Goal: Use online tool/utility

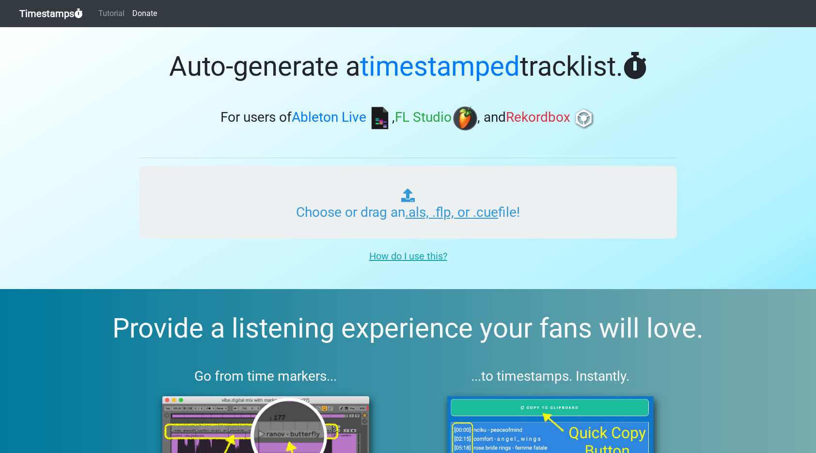
click at [232, 176] on input "Choose or drag an .als, .flp, or .cue file!" at bounding box center [408, 202] width 538 height 73
type input "C:\fakepath\DREAMSTATE RADIO #002.als"
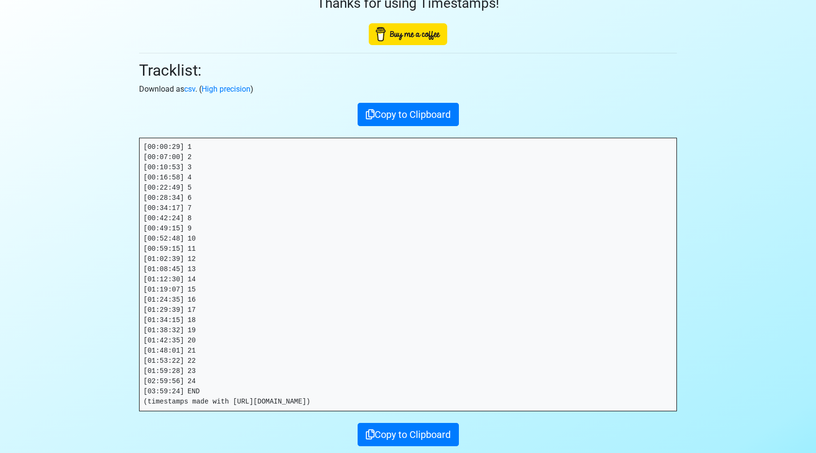
scroll to position [68, 0]
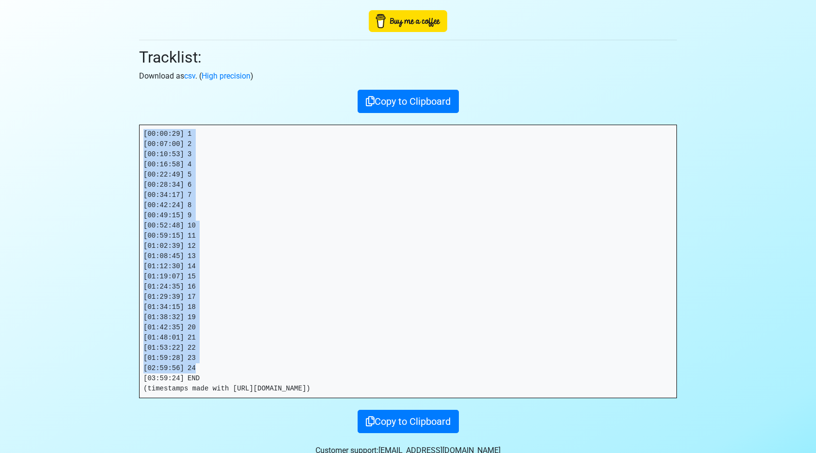
drag, startPoint x: 202, startPoint y: 366, endPoint x: 110, endPoint y: 104, distance: 277.2
click at [110, 104] on section "Thanks for using Timestamps! Tracklist: Download as csv . ( High precision ) Co…" at bounding box center [408, 217] width 816 height 516
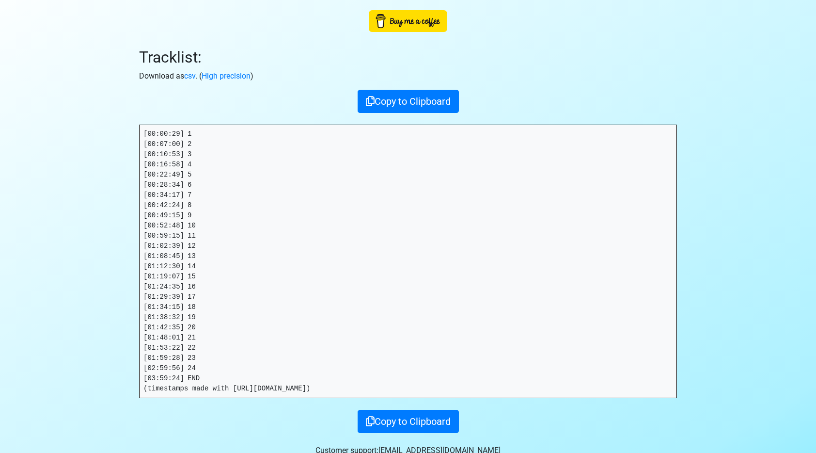
click at [187, 390] on pre "[00:00:29] 1 [00:07:00] 2 [00:10:53] 3 [00:16:58] 4 [00:22:49] 5 [00:28:34] 6 […" at bounding box center [408, 261] width 537 height 272
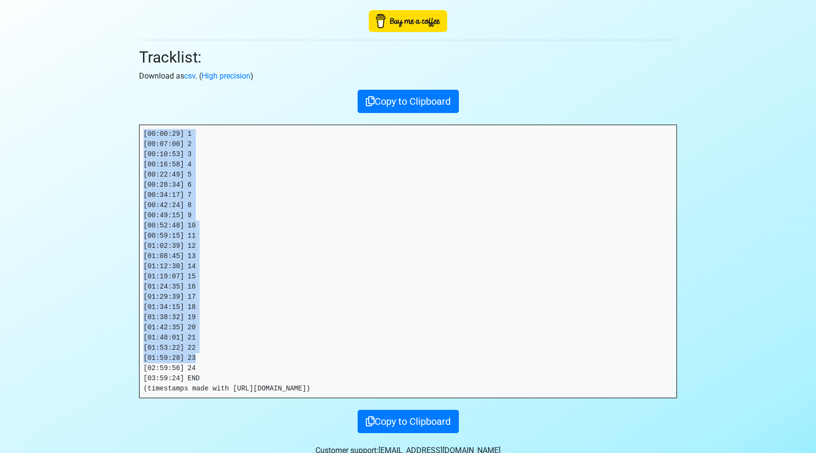
drag, startPoint x: 204, startPoint y: 357, endPoint x: 105, endPoint y: 106, distance: 269.9
click at [104, 106] on section "Thanks for using Timestamps! Tracklist: Download as csv . ( High precision ) Co…" at bounding box center [408, 217] width 816 height 516
copy pre "[00:00:29] 1 [00:07:00] 2 [00:10:53] 3 [00:16:58] 4 [00:22:49] 5 [00:28:34] 6 […"
drag, startPoint x: 210, startPoint y: 380, endPoint x: 136, endPoint y: 127, distance: 264.0
click at [136, 127] on div "Thanks for using Timestamps! Tracklist: Download as csv . ( High precision ) Co…" at bounding box center [408, 196] width 552 height 474
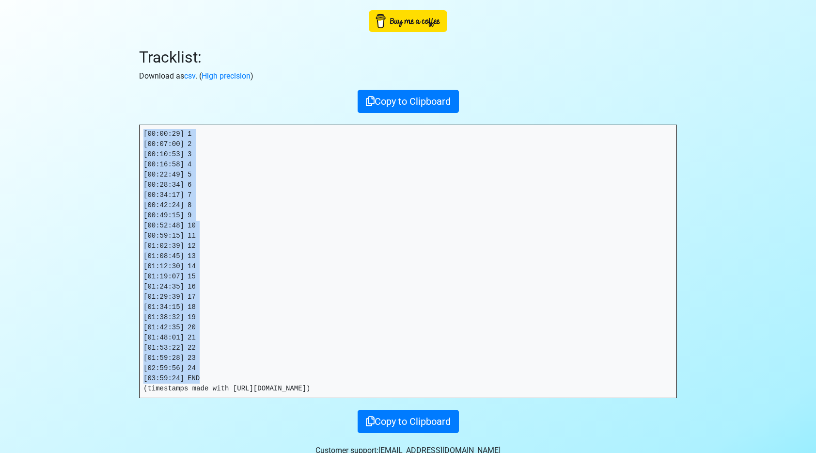
copy pre "[00:00:29] 1 [00:07:00] 2 [00:10:53] 3 [00:16:58] 4 [00:22:49] 5 [00:28:34] 6 […"
